Goal: Use online tool/utility: Use online tool/utility

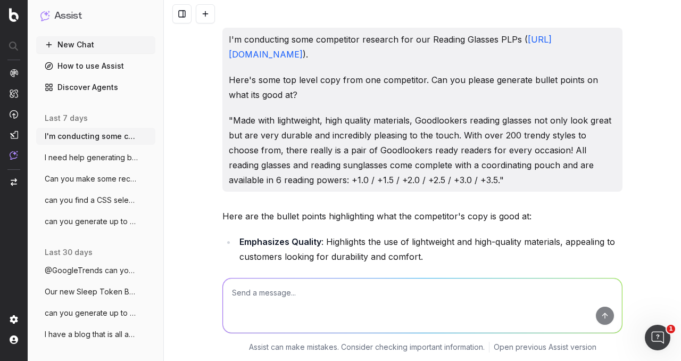
scroll to position [5760, 0]
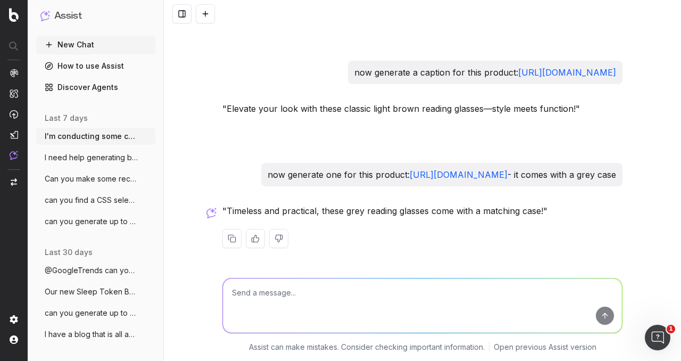
click at [292, 291] on textarea at bounding box center [422, 305] width 399 height 54
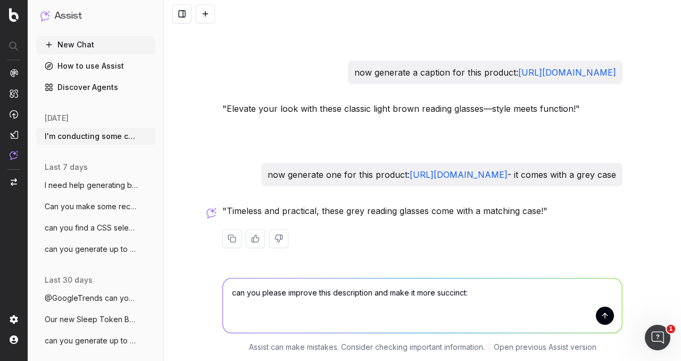
paste textarea "Ideal for when the sun shines, these tortoiseshell framed Reading glasses are t…"
type textarea "can you please improve this description and make it more succinct: Ideal for wh…"
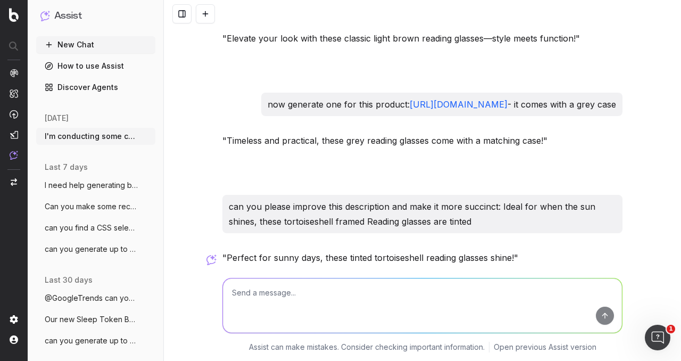
scroll to position [5877, 0]
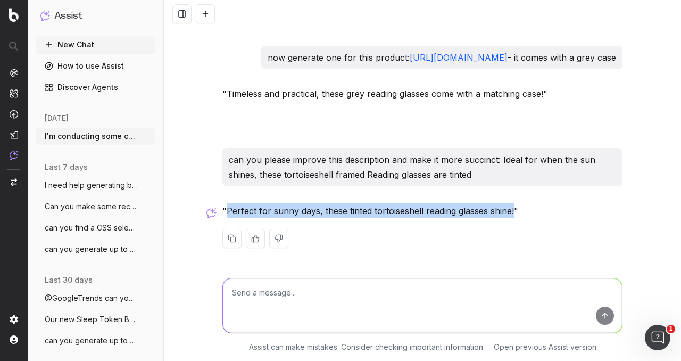
drag, startPoint x: 221, startPoint y: 212, endPoint x: 509, endPoint y: 208, distance: 287.4
click at [509, 208] on p ""Perfect for sunny days, these tinted tortoiseshell reading glasses shine!"" at bounding box center [422, 210] width 400 height 15
copy p "Perfect for sunny days, these tinted tortoiseshell reading glasses shine!"
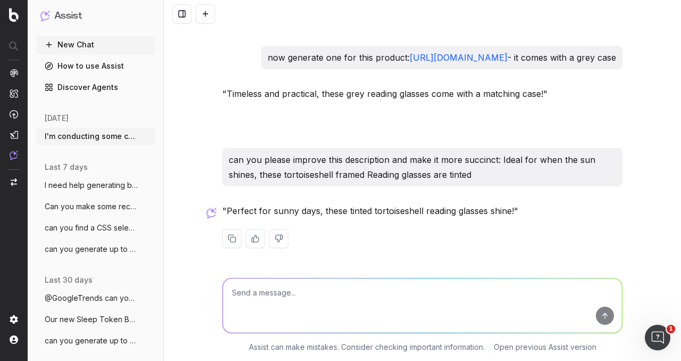
click at [293, 281] on textarea at bounding box center [422, 305] width 399 height 54
paste textarea "[URL][DOMAIN_NAME]"
type textarea "now genereate caption for this product ([URL][DOMAIN_NAME]) it comes with grey …"
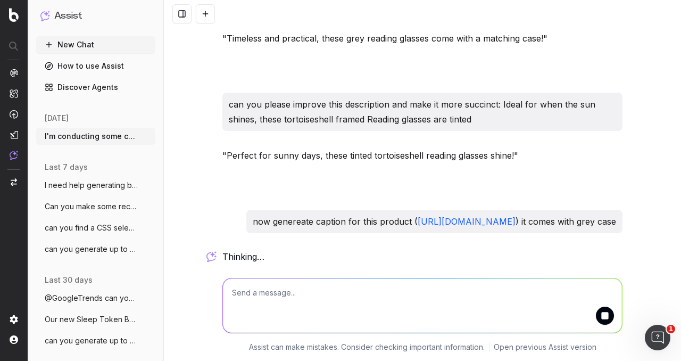
scroll to position [5994, 0]
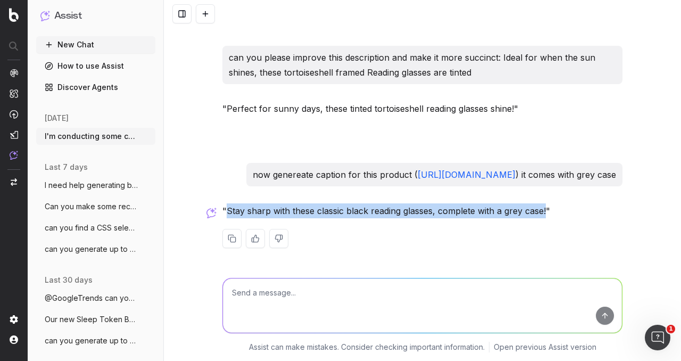
drag, startPoint x: 222, startPoint y: 208, endPoint x: 541, endPoint y: 198, distance: 318.9
copy p "Stay sharp with these classic black reading glasses, complete with a grey case!"
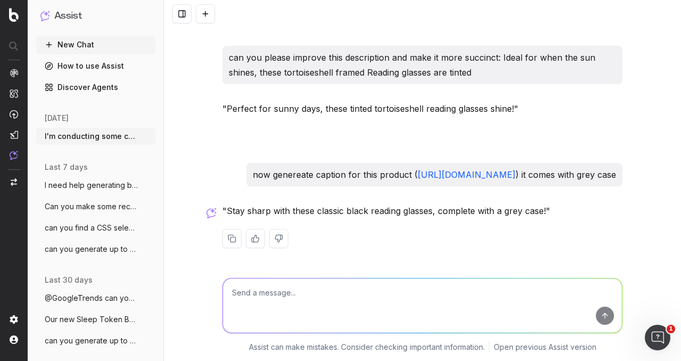
click at [244, 297] on textarea at bounding box center [422, 305] width 399 height 54
paste textarea "[URL][DOMAIN_NAME]"
click at [289, 305] on textarea "now generate caption for this ([URL][DOMAIN_NAME]) comes with grey case," at bounding box center [422, 305] width 399 height 54
click at [288, 303] on textarea "now generate caption for this ([URL][DOMAIN_NAME]) comes with grey case," at bounding box center [422, 305] width 399 height 54
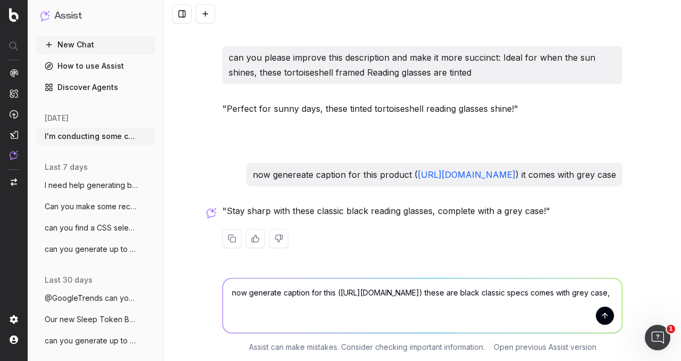
click at [477, 302] on textarea "now generate caption for this ([URL][DOMAIN_NAME]) these are black classic spec…" at bounding box center [422, 305] width 399 height 54
click at [433, 303] on textarea "now generate caption for this ([URL][DOMAIN_NAME]) these are black classic spec…" at bounding box center [422, 305] width 399 height 54
type textarea "now generate caption for this ([URL][DOMAIN_NAME]) these are black classic spec…"
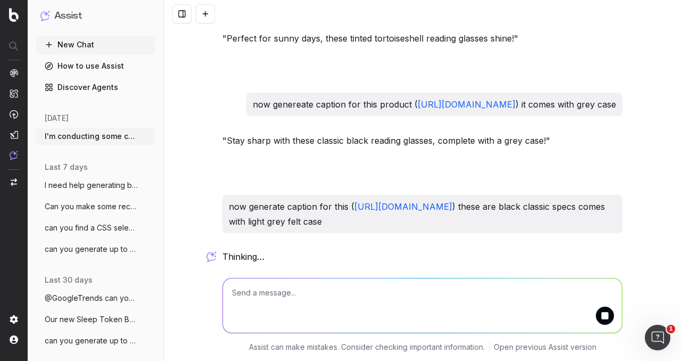
scroll to position [6111, 0]
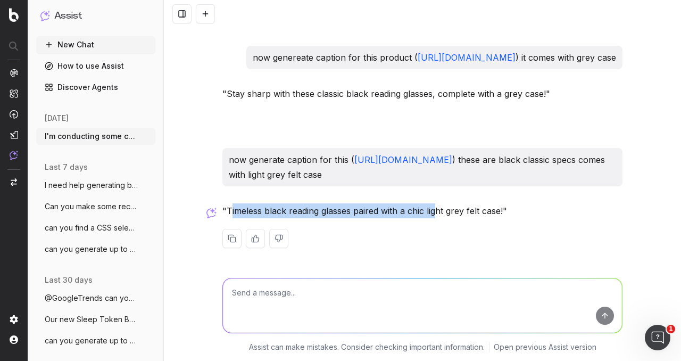
drag, startPoint x: 225, startPoint y: 211, endPoint x: 402, endPoint y: 217, distance: 177.3
click at [432, 211] on p ""Timeless black reading glasses paired with a chic light grey felt case!"" at bounding box center [422, 210] width 400 height 15
click at [312, 217] on p ""Timeless black reading glasses paired with a chic light grey felt case!"" at bounding box center [422, 210] width 400 height 15
drag, startPoint x: 222, startPoint y: 208, endPoint x: 497, endPoint y: 213, distance: 275.1
click at [497, 213] on p ""Timeless black reading glasses paired with a chic light grey felt case!"" at bounding box center [422, 210] width 400 height 15
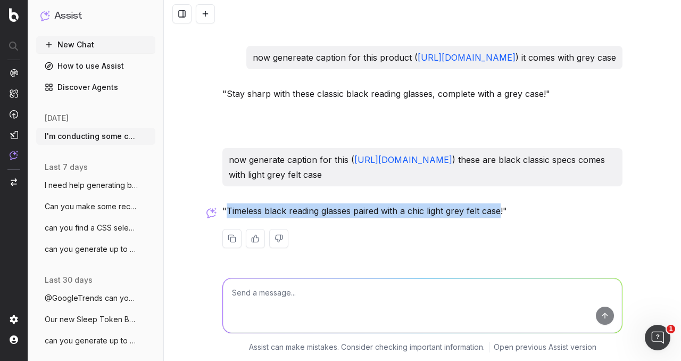
copy p "Timeless black reading glasses paired with a chic light grey felt case"
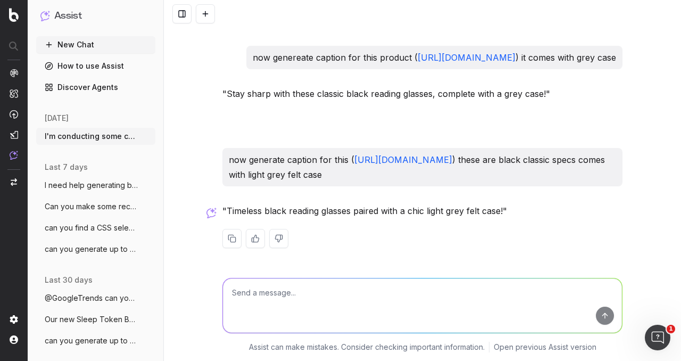
click at [313, 290] on textarea at bounding box center [422, 305] width 399 height 54
click at [356, 293] on textarea "now generate a caption for a pair of reading glasses" at bounding box center [422, 305] width 399 height 54
type textarea "now generate a caption for a pair of translucent grey reading glasses"
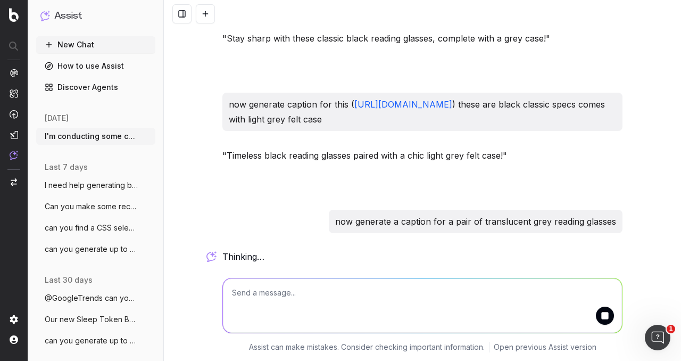
scroll to position [6214, 0]
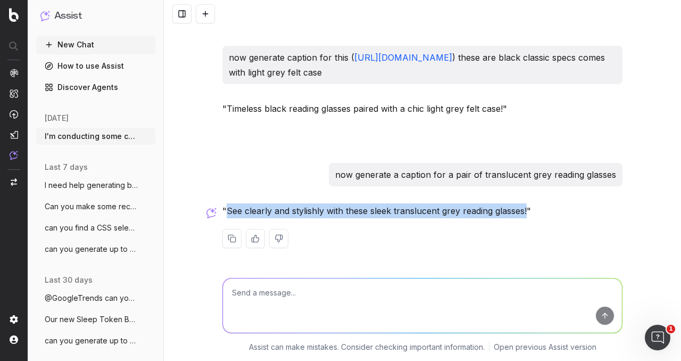
drag, startPoint x: 223, startPoint y: 210, endPoint x: 522, endPoint y: 203, distance: 299.6
click at [522, 203] on p ""See clearly and stylishly with these sleek translucent grey reading glasses!"" at bounding box center [422, 210] width 400 height 15
copy p "See clearly and stylishly with these sleek translucent grey reading glasses!"
